Goal: Navigation & Orientation: Find specific page/section

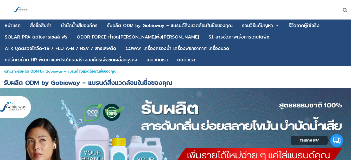
click at [226, 9] on div at bounding box center [232, 10] width 238 height 20
click at [13, 27] on div "หน้าแรก" at bounding box center [13, 25] width 16 height 5
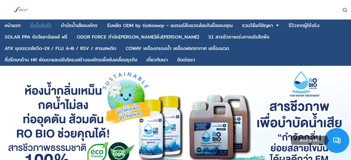
click at [39, 25] on div "สั่งซื้อสินค้า" at bounding box center [41, 25] width 22 height 5
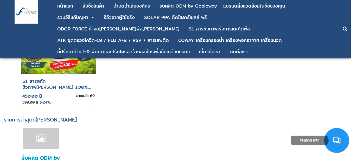
scroll to position [261, 0]
